Goal: Communication & Community: Answer question/provide support

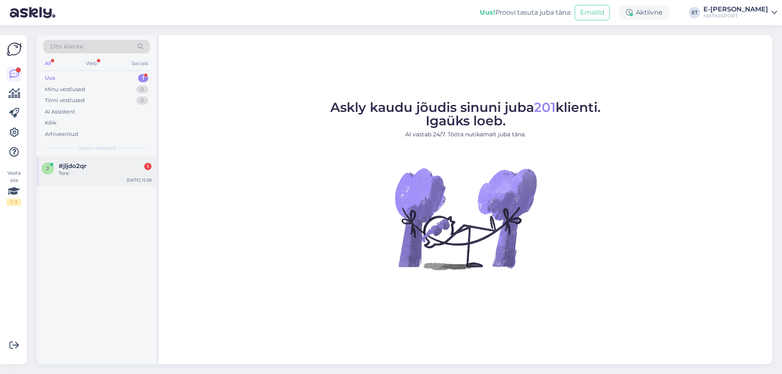
click at [81, 174] on div "Tere" at bounding box center [105, 173] width 93 height 7
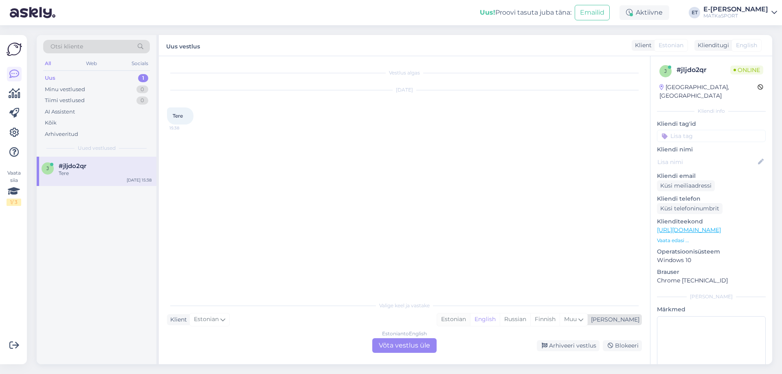
click at [470, 318] on div "Estonian" at bounding box center [453, 320] width 33 height 12
click at [422, 346] on div "Estonian to Estonian Võta vestlus üle" at bounding box center [404, 346] width 64 height 15
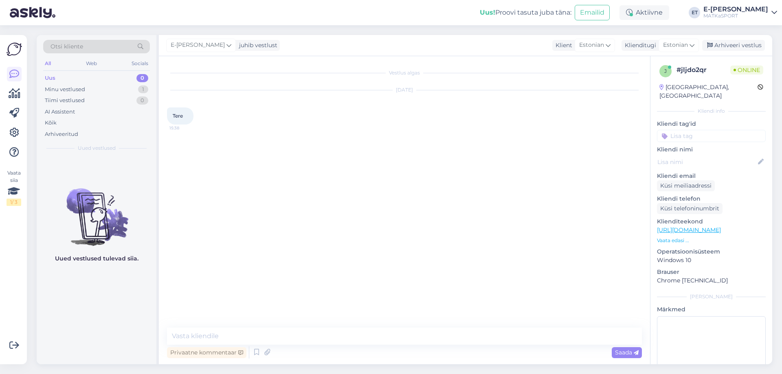
click at [246, 348] on div "Privaatne kommentaar" at bounding box center [206, 353] width 79 height 11
click at [253, 352] on icon at bounding box center [257, 353] width 10 height 12
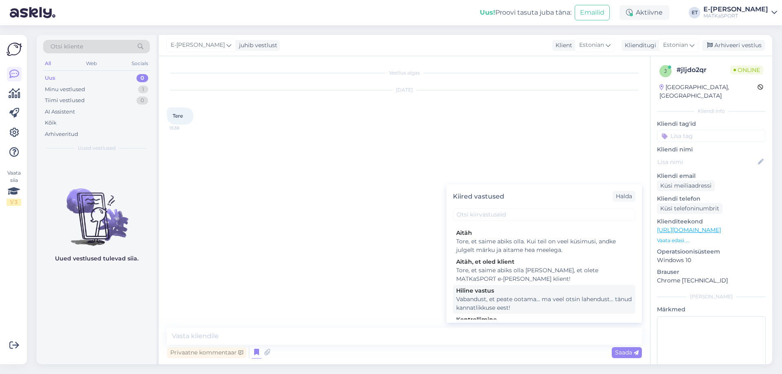
scroll to position [119, 0]
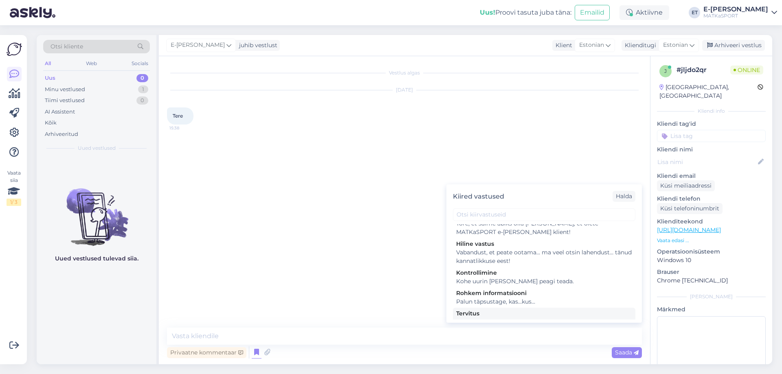
click at [490, 310] on div "Tervitus" at bounding box center [544, 314] width 176 height 9
type textarea "Tere, kuidas saame abiks olla?"
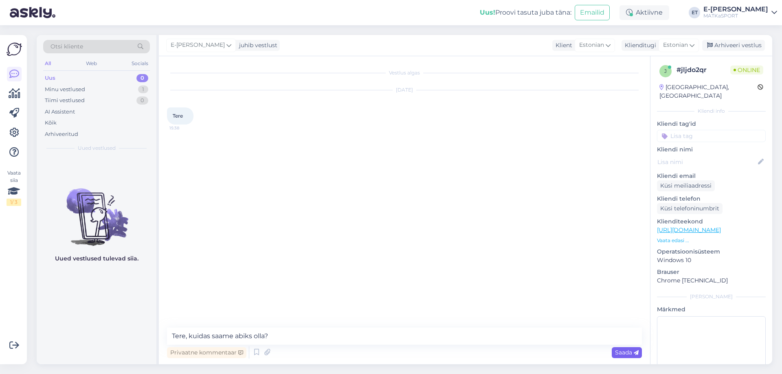
click at [623, 355] on span "Saada" at bounding box center [627, 352] width 24 height 7
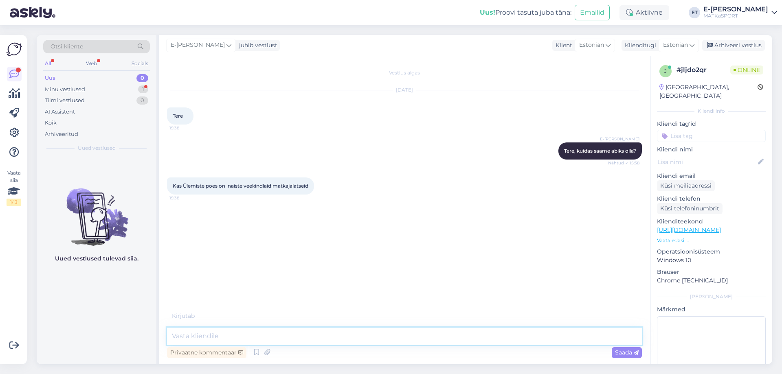
click at [220, 337] on textarea at bounding box center [404, 336] width 475 height 17
paste textarea "https://matkasport.ee/172-jalatsid"
type textarea "Ikka on ning mõni on ka soodushinnaga. Täpsema valiku leiate siit: https://matk…"
click at [616, 351] on span "Saada" at bounding box center [627, 352] width 24 height 7
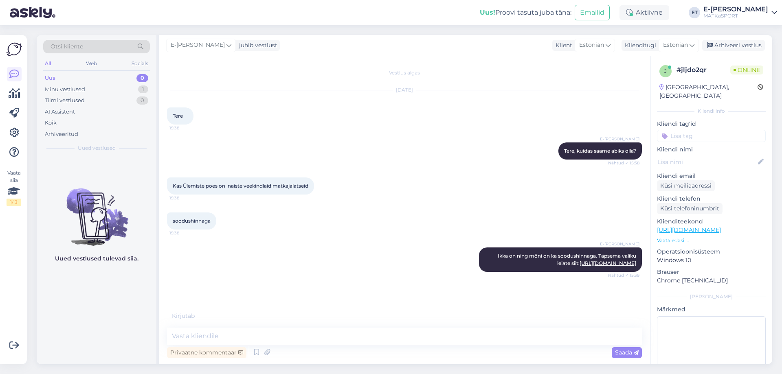
scroll to position [0, 0]
click at [189, 333] on textarea at bounding box center [404, 336] width 475 height 17
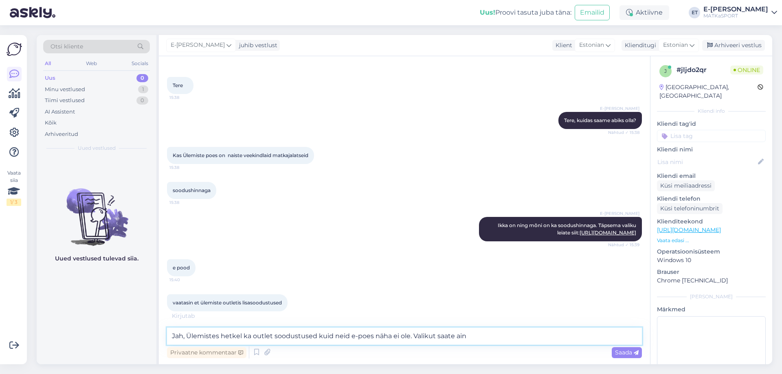
scroll to position [66, 0]
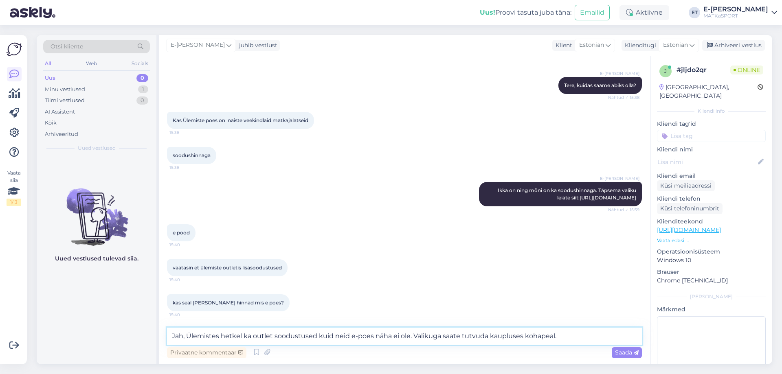
click at [257, 337] on textarea "Jah, Ülemistes hetkel ka outlet soodustused kuid neid e-poes näha ei ole. Valik…" at bounding box center [404, 336] width 475 height 17
click at [582, 336] on textarea "Jah, Ülemistes hetkel ka Outlet soodustused kuid neid e-poes näha ei ole. Valik…" at bounding box center [404, 336] width 475 height 17
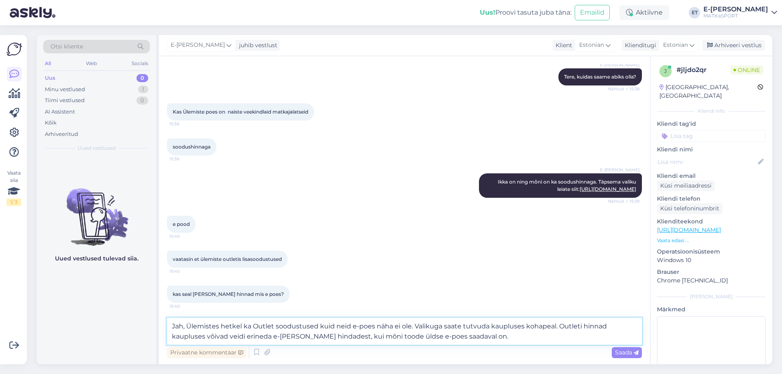
scroll to position [110, 0]
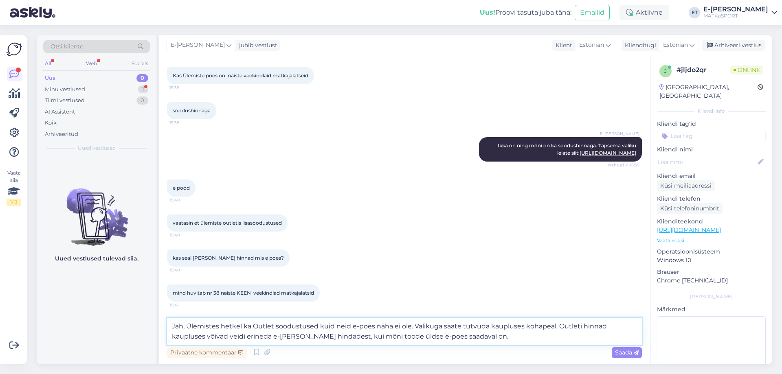
drag, startPoint x: 471, startPoint y: 337, endPoint x: 338, endPoint y: 334, distance: 133.2
click at [338, 334] on textarea "Jah, Ülemistes hetkel ka Outlet soodustused kuid neid e-poes näha ei ole. Valik…" at bounding box center [404, 331] width 475 height 27
type textarea "Jah, Ülemistes hetkel ka Outlet soodustused kuid neid e-poes näha ei ole. Valik…"
click at [635, 355] on icon at bounding box center [636, 353] width 5 height 5
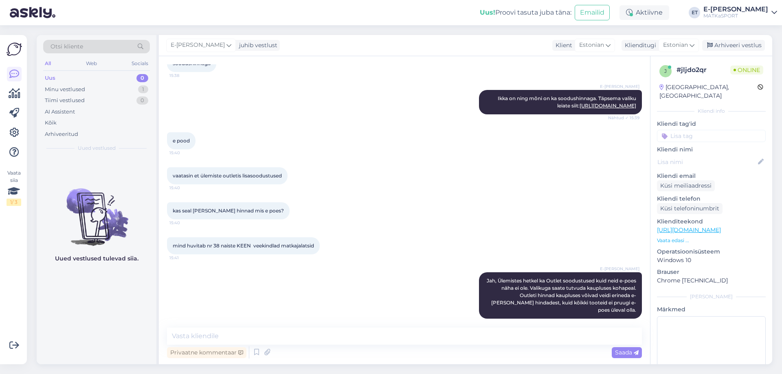
scroll to position [193, 0]
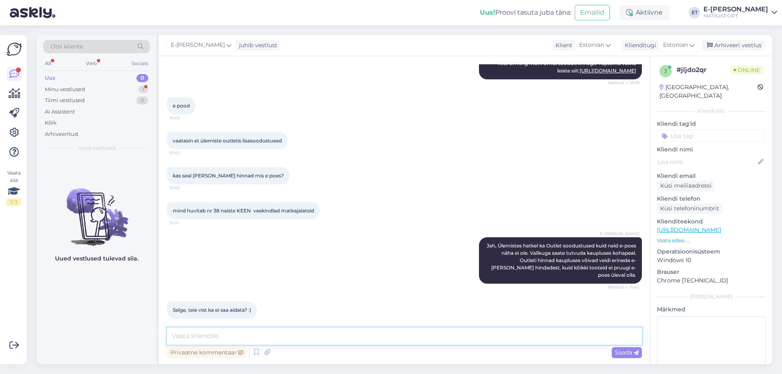
click at [256, 332] on textarea at bounding box center [404, 336] width 475 height 17
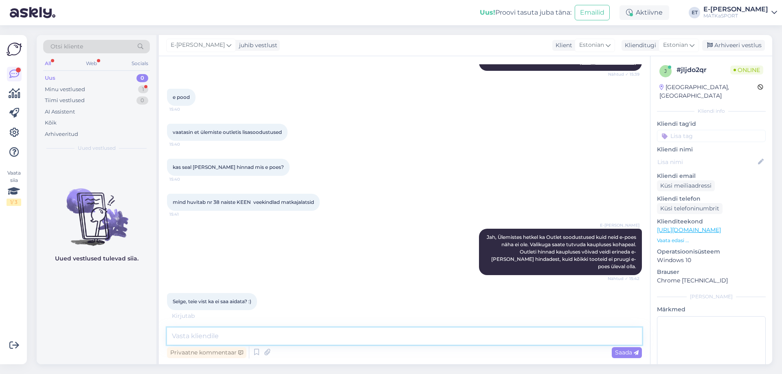
scroll to position [228, 0]
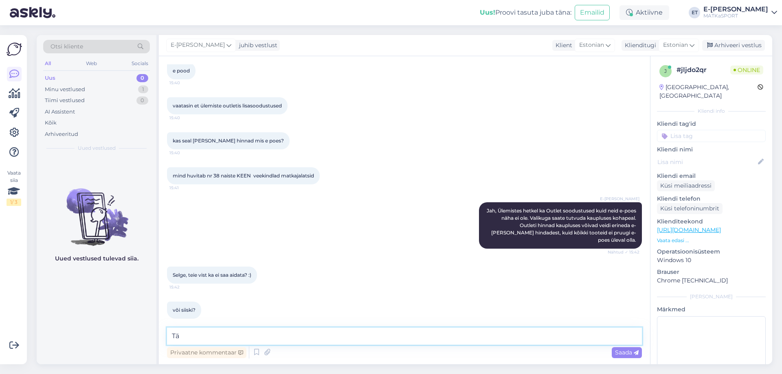
type textarea "T"
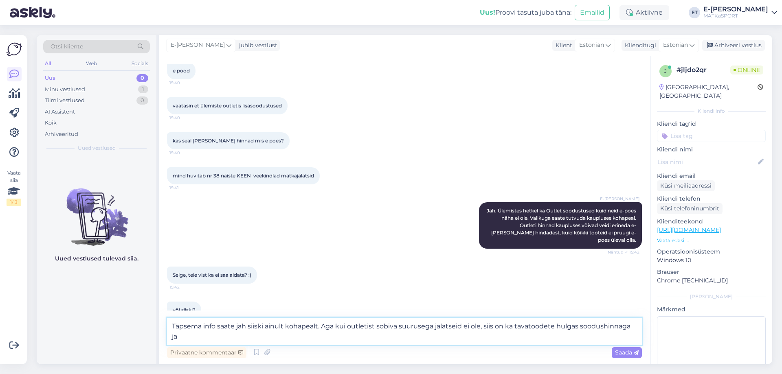
scroll to position [236, 0]
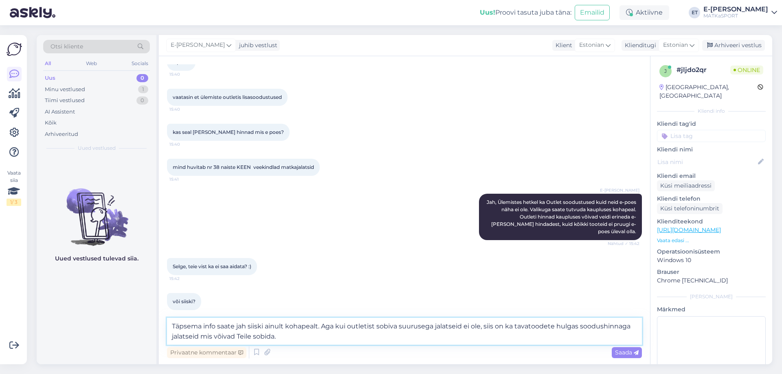
click at [375, 326] on textarea "Täpsema info saate jah siiski ainult kohapealt. Aga kui outletist sobiva suurus…" at bounding box center [404, 331] width 475 height 27
type textarea "Täpsema info saate jah siiski ainult kohapealt. Aga kui outletis sobiva suuruse…"
click at [641, 355] on div "Saada" at bounding box center [627, 353] width 30 height 11
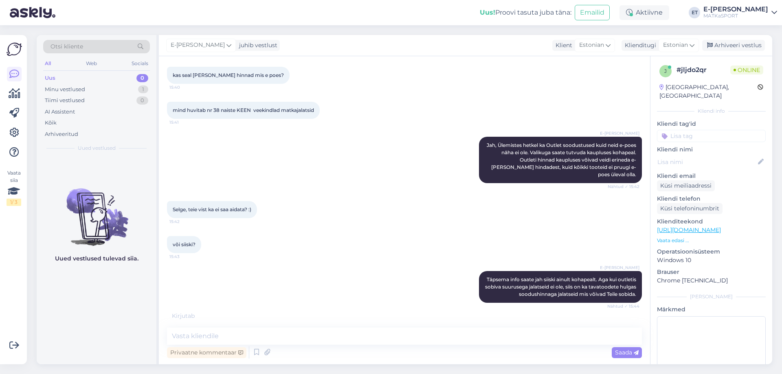
scroll to position [320, 0]
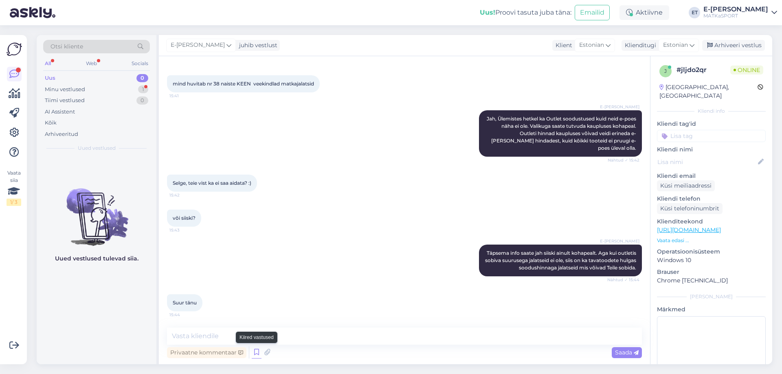
click at [253, 354] on icon at bounding box center [257, 353] width 10 height 12
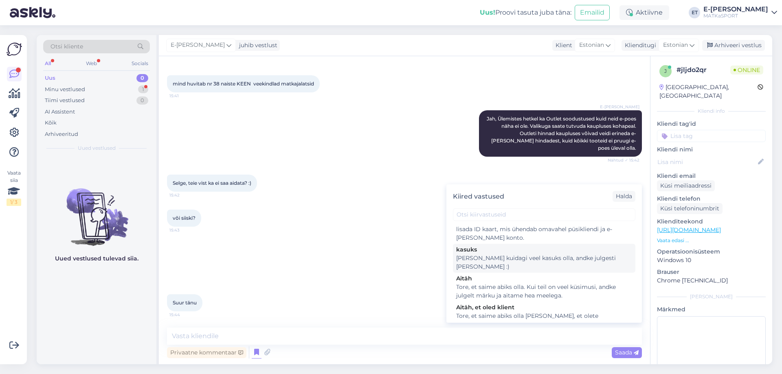
scroll to position [41, 0]
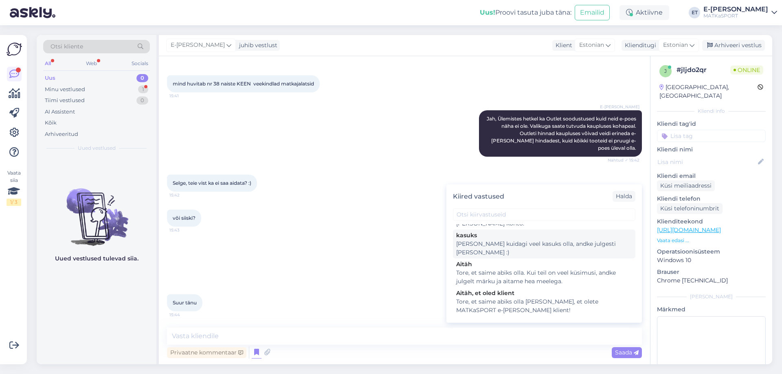
click at [497, 241] on div "Kui saame kuidagi veel kasuks olla, andke julgesti märku :)" at bounding box center [544, 248] width 176 height 17
type textarea "Kui saame kuidagi veel kasuks olla, andke julgesti märku :)"
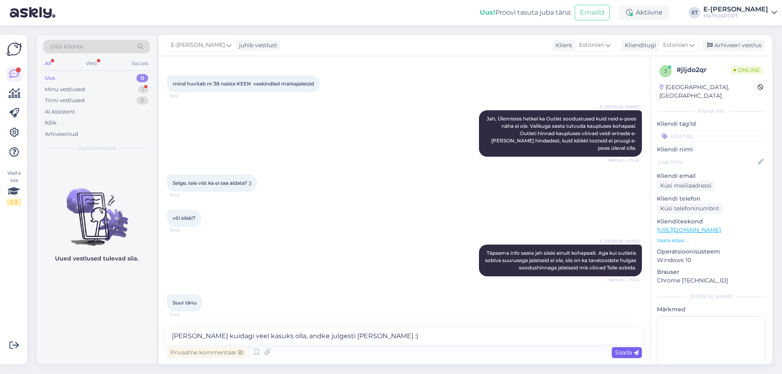
click at [633, 352] on span "Saada" at bounding box center [627, 352] width 24 height 7
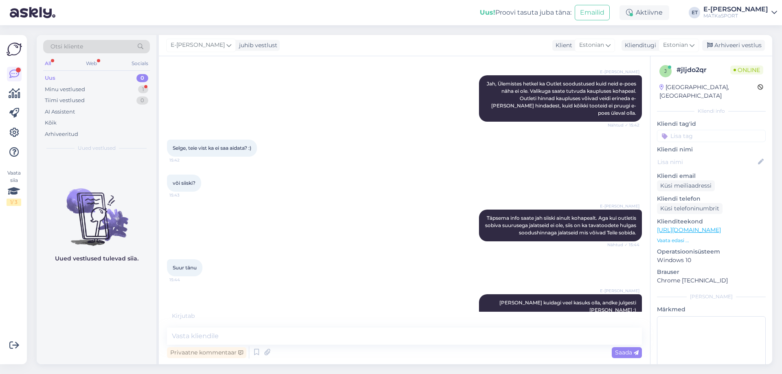
scroll to position [390, 0]
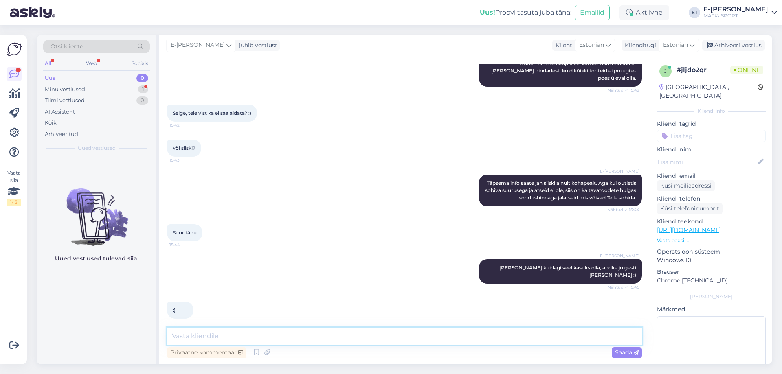
click at [216, 331] on textarea at bounding box center [404, 336] width 475 height 17
click at [736, 47] on div "Arhiveeri vestlus" at bounding box center [733, 45] width 63 height 11
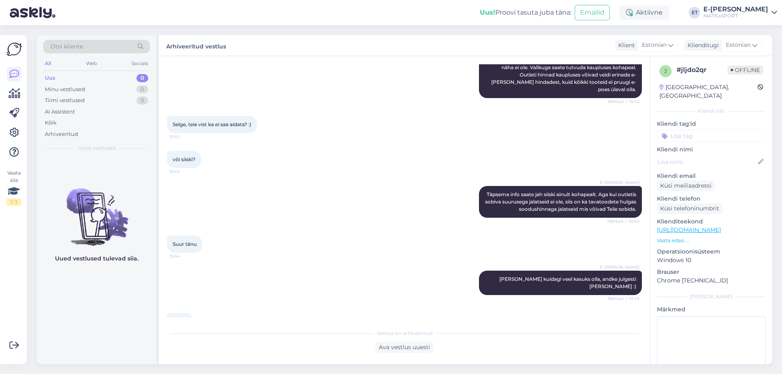
scroll to position [393, 0]
